Goal: Transaction & Acquisition: Purchase product/service

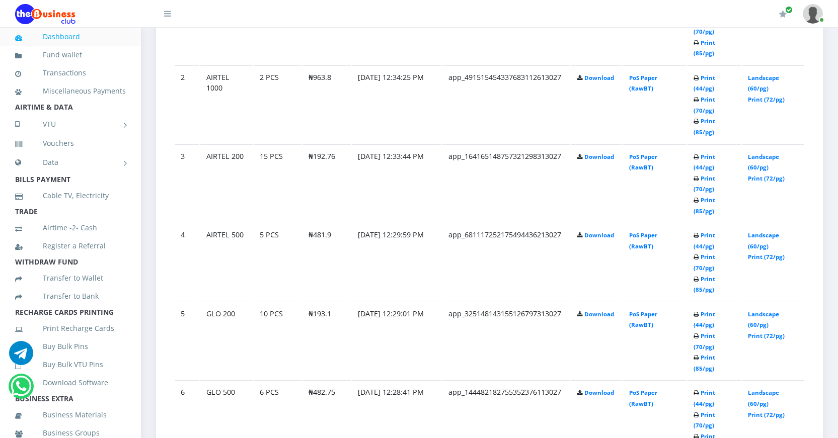
scroll to position [654, 0]
click at [68, 358] on link "Buy Bulk Pins" at bounding box center [70, 346] width 111 height 23
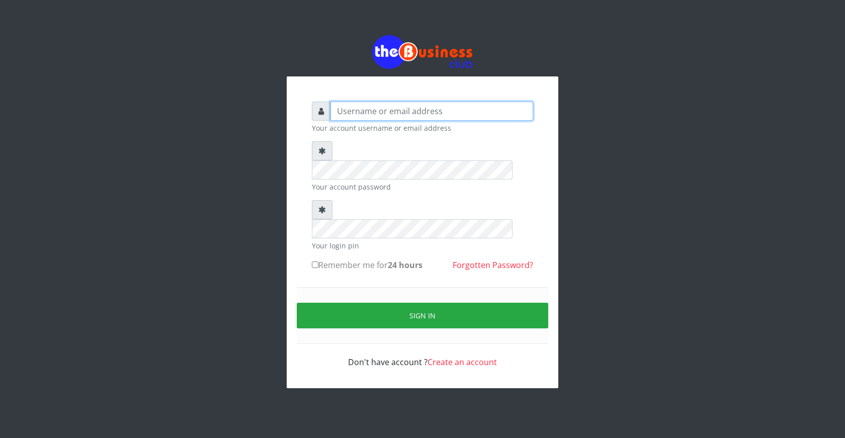
type input "[EMAIL_ADDRESS][DOMAIN_NAME]"
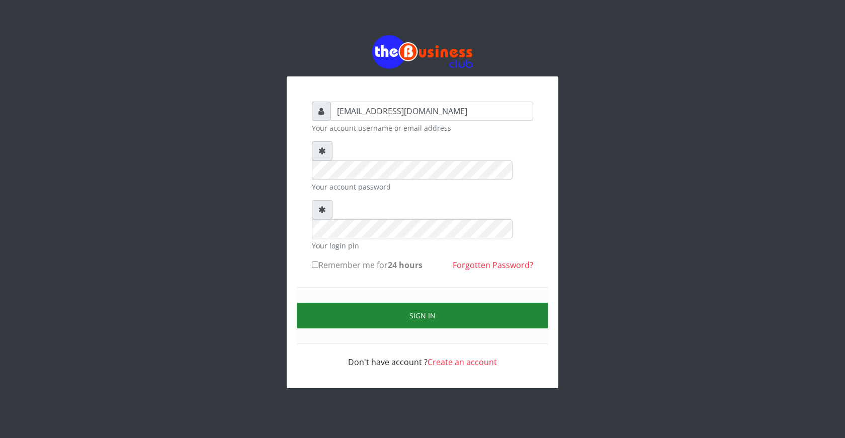
click at [431, 303] on button "Sign in" at bounding box center [423, 316] width 252 height 26
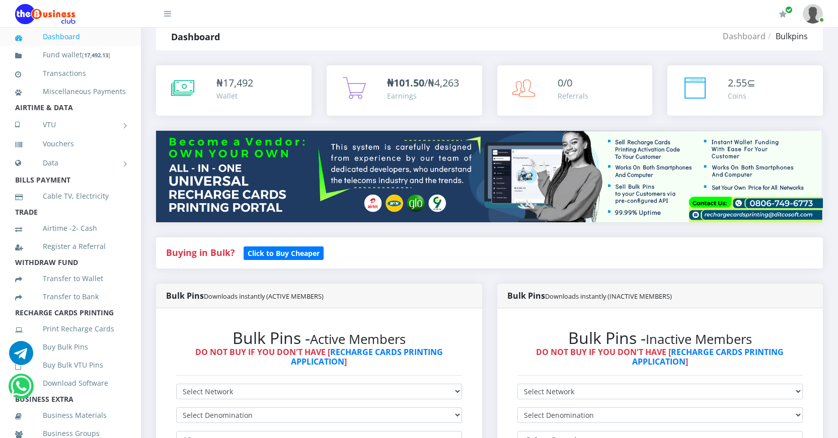
scroll to position [151, 0]
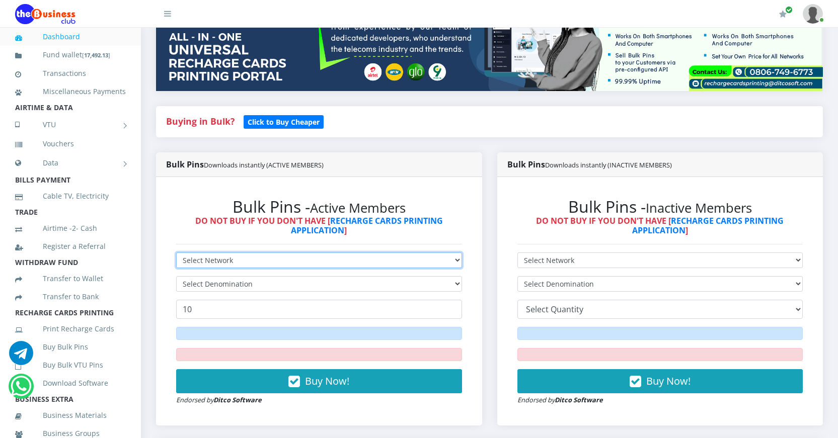
click at [279, 263] on select "Select Network MTN Globacom 9Mobile Airtel" at bounding box center [319, 261] width 286 height 16
select select "MTN"
click at [176, 253] on select "Select Network MTN Globacom 9Mobile Airtel" at bounding box center [319, 261] width 286 height 16
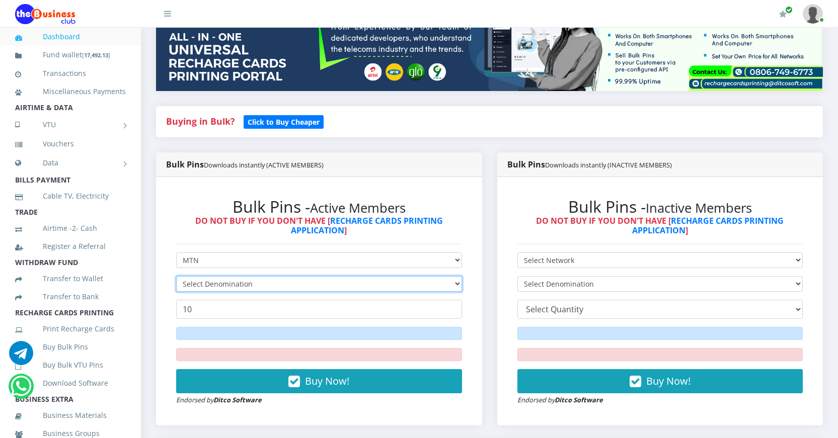
click at [285, 284] on select "Select Denomination" at bounding box center [319, 284] width 286 height 16
click at [292, 284] on select "Select Denomination" at bounding box center [319, 284] width 286 height 16
click at [457, 284] on select "Select Denomination" at bounding box center [319, 284] width 286 height 16
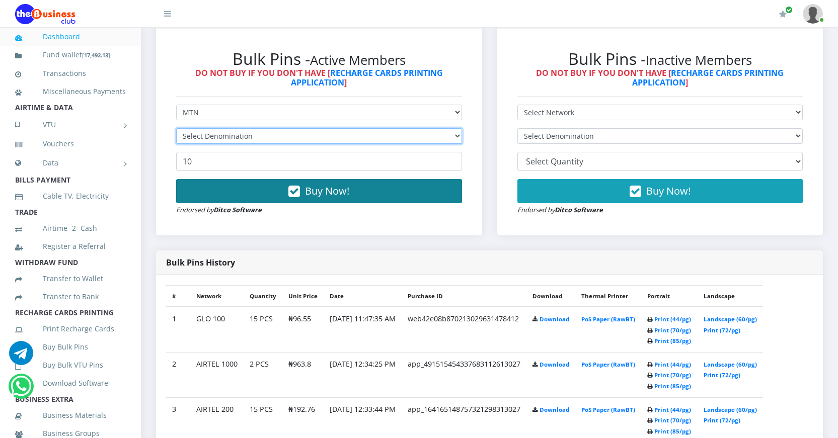
scroll to position [252, 0]
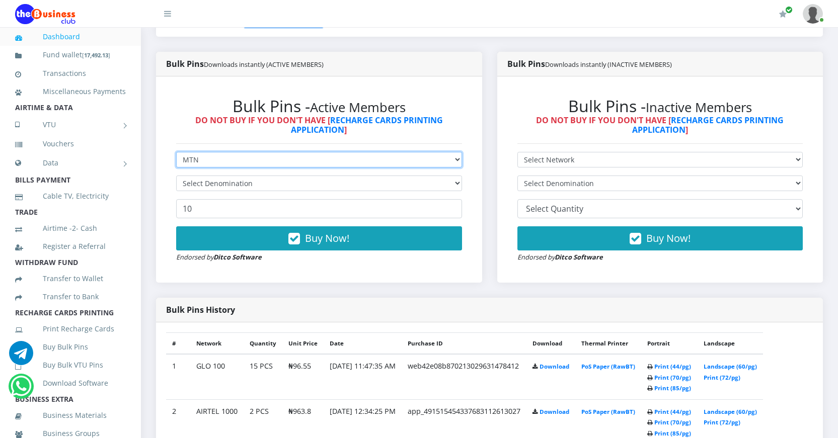
click at [454, 157] on select "Select Network MTN Globacom 9Mobile Airtel" at bounding box center [319, 160] width 286 height 16
click at [176, 152] on select "Select Network MTN Globacom 9Mobile Airtel" at bounding box center [319, 160] width 286 height 16
click at [455, 185] on select "Select Denomination" at bounding box center [319, 184] width 286 height 16
click at [176, 176] on select "Select Denomination" at bounding box center [319, 184] width 286 height 16
click at [457, 184] on select "Select Denomination" at bounding box center [319, 184] width 286 height 16
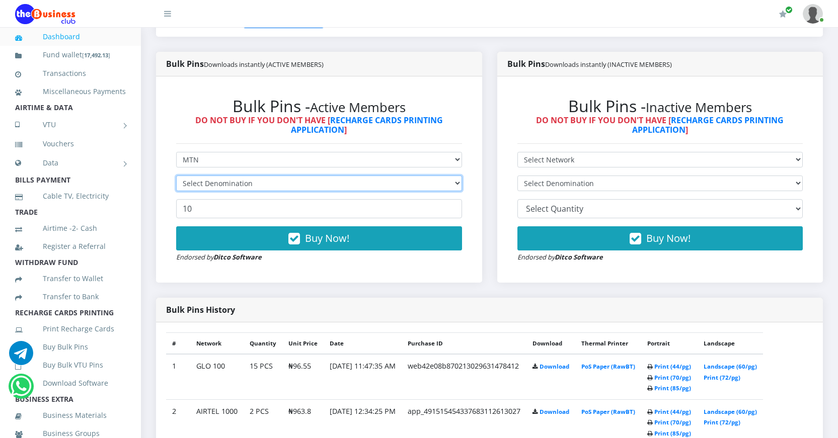
click at [457, 184] on select "Select Denomination" at bounding box center [319, 184] width 286 height 16
click at [457, 183] on select "Select Denomination" at bounding box center [319, 184] width 286 height 16
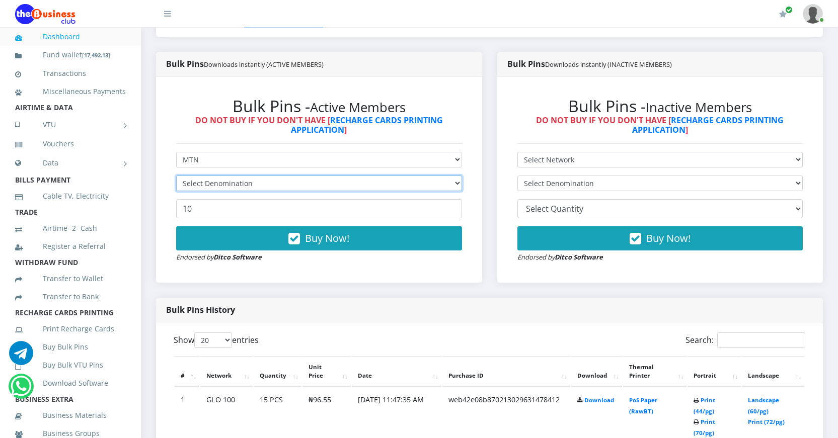
click at [457, 182] on select "Select Denomination" at bounding box center [319, 184] width 286 height 16
click at [456, 184] on select "Select Denomination" at bounding box center [319, 184] width 286 height 16
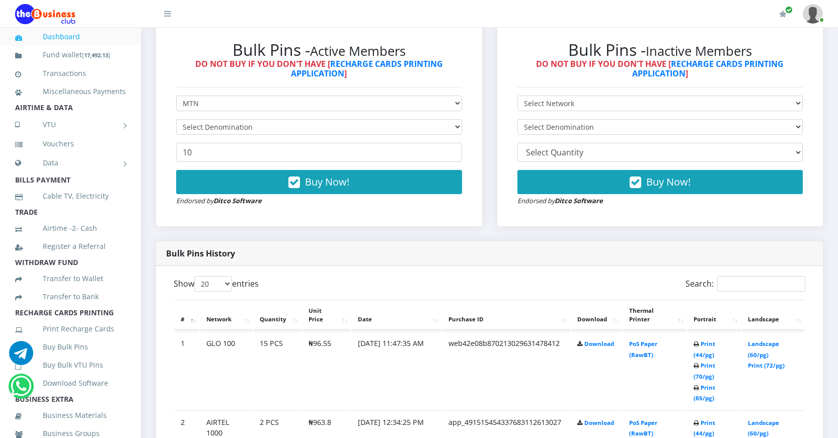
scroll to position [234, 0]
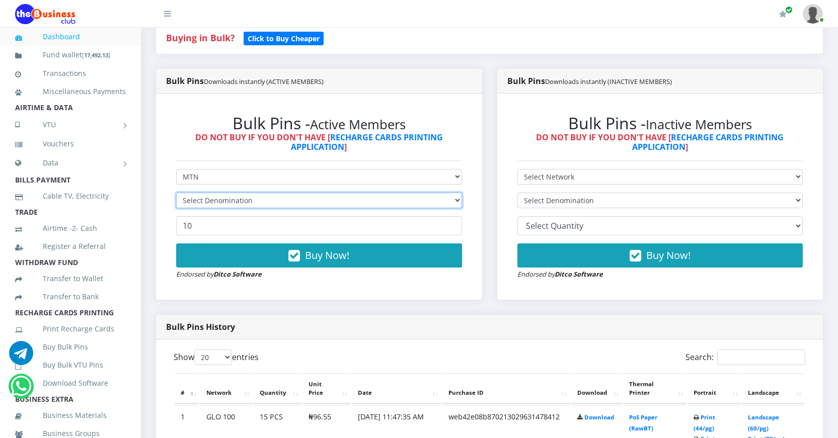
click at [369, 199] on select "Select Denomination" at bounding box center [319, 201] width 286 height 16
click at [176, 193] on select "Select Denomination" at bounding box center [319, 201] width 286 height 16
click at [455, 194] on select "Select Denomination" at bounding box center [319, 201] width 286 height 16
click at [455, 202] on select "Select Denomination" at bounding box center [319, 201] width 286 height 16
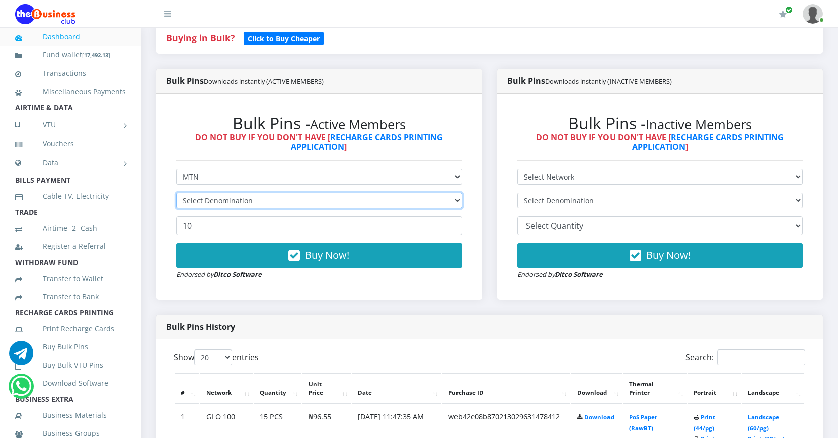
click at [455, 202] on select "Select Denomination" at bounding box center [319, 201] width 286 height 16
click at [420, 201] on select "Select Denomination" at bounding box center [319, 201] width 286 height 16
click at [74, 41] on link "Dashboard" at bounding box center [70, 36] width 111 height 23
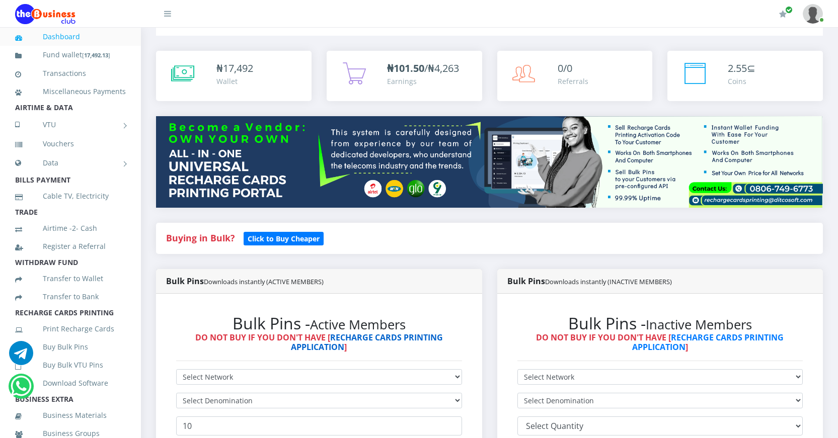
scroll to position [151, 0]
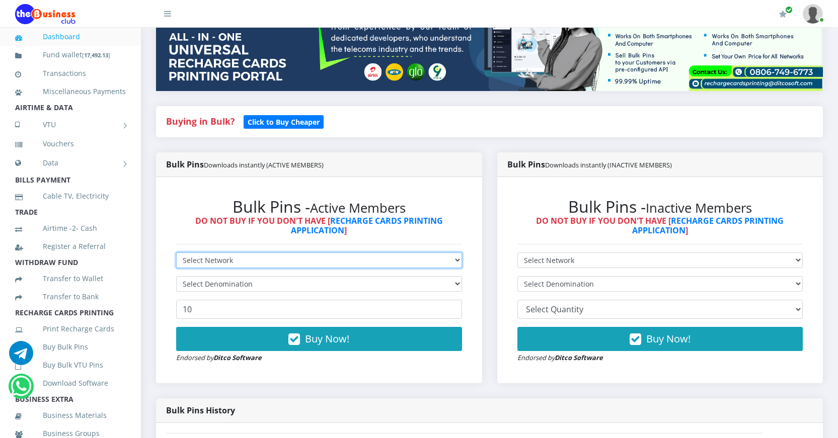
click at [332, 262] on select "Select Network MTN Globacom 9Mobile Airtel" at bounding box center [319, 261] width 286 height 16
select select "MTN"
click at [176, 253] on select "Select Network MTN Globacom 9Mobile Airtel" at bounding box center [319, 261] width 286 height 16
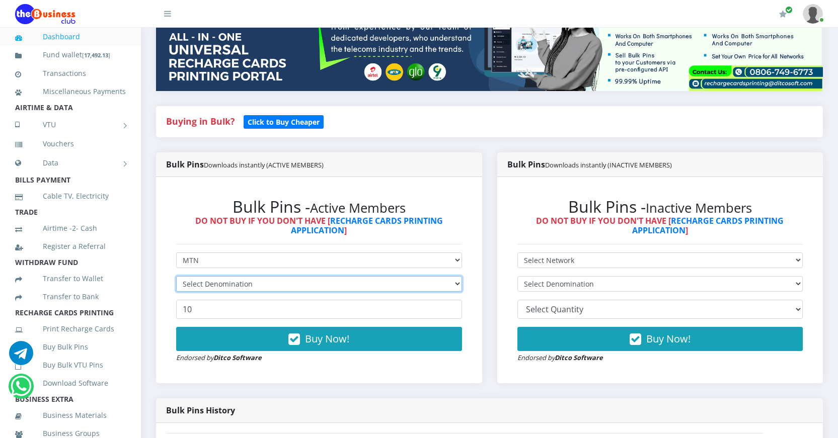
click at [313, 289] on select "Select Denomination" at bounding box center [319, 284] width 286 height 16
select select "193.98-200"
click at [176, 276] on select "Select Denomination MTN NGN100 - ₦96.99 MTN NGN200 - ₦193.98 MTN NGN400 - ₦387.…" at bounding box center [319, 284] width 286 height 16
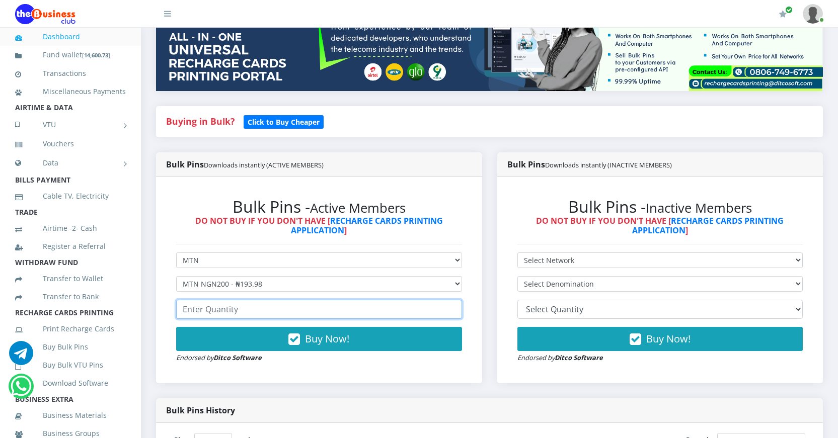
click at [278, 315] on input "number" at bounding box center [319, 309] width 286 height 19
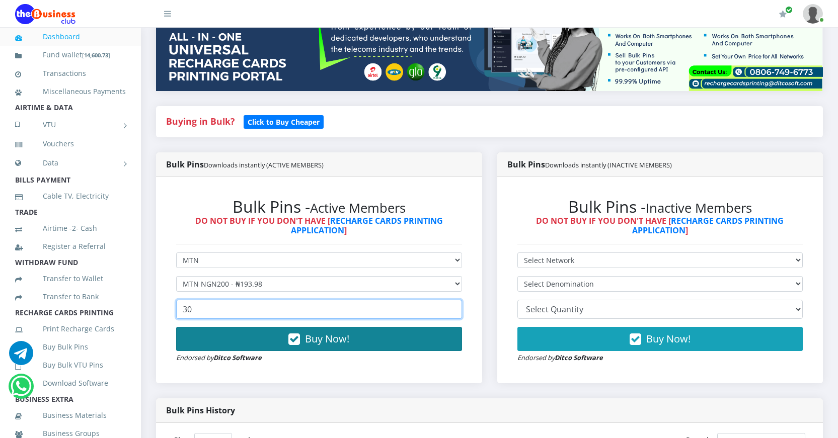
type input "30"
click at [299, 341] on icon "button" at bounding box center [294, 340] width 12 height 10
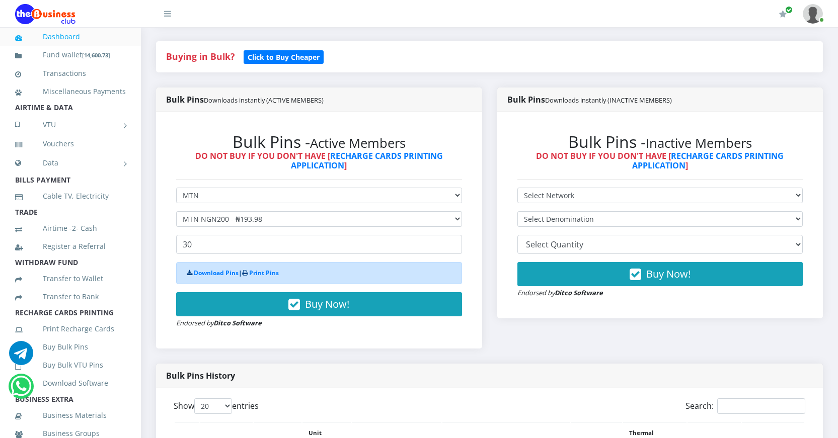
scroll to position [201, 0]
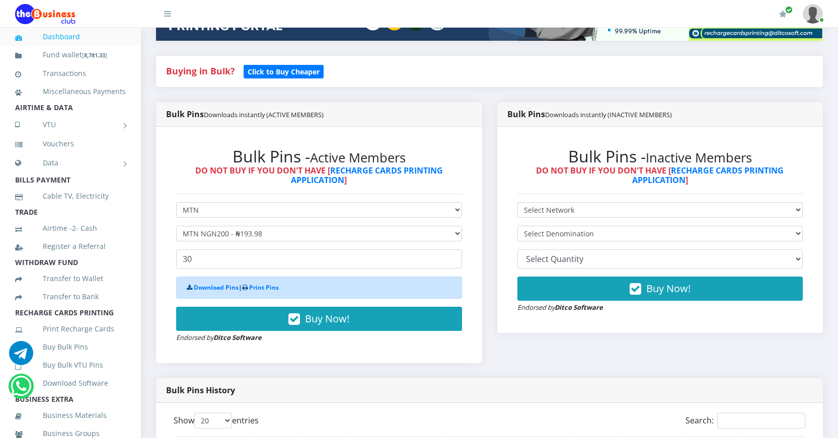
click at [68, 38] on link "Dashboard" at bounding box center [70, 36] width 111 height 23
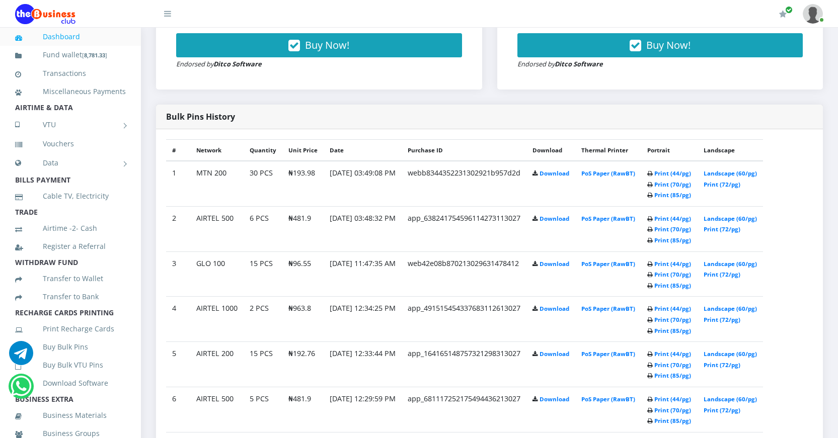
scroll to position [453, 0]
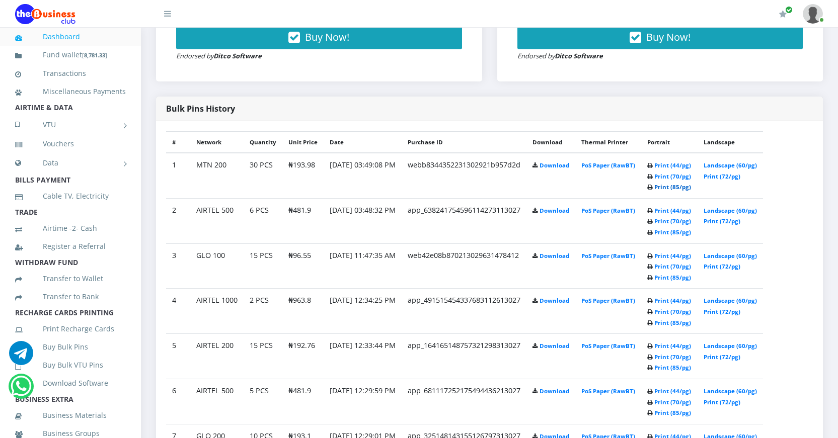
click at [678, 188] on link "Print (85/pg)" at bounding box center [672, 187] width 37 height 8
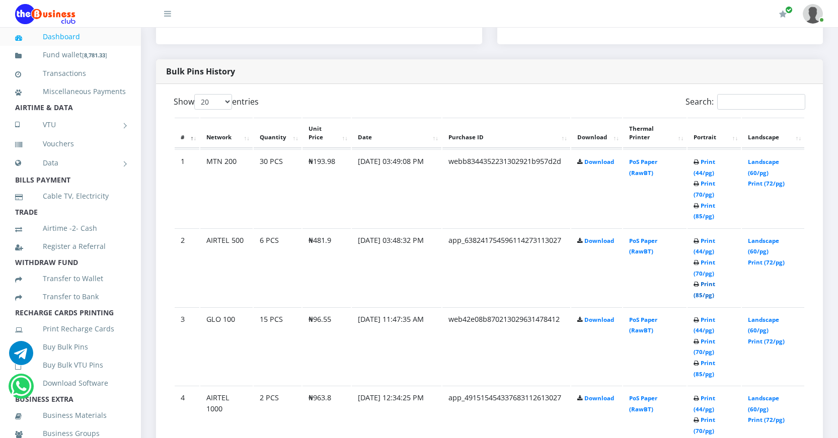
click at [698, 297] on link "Print (85/pg)" at bounding box center [704, 289] width 22 height 19
